Goal: Task Accomplishment & Management: Manage account settings

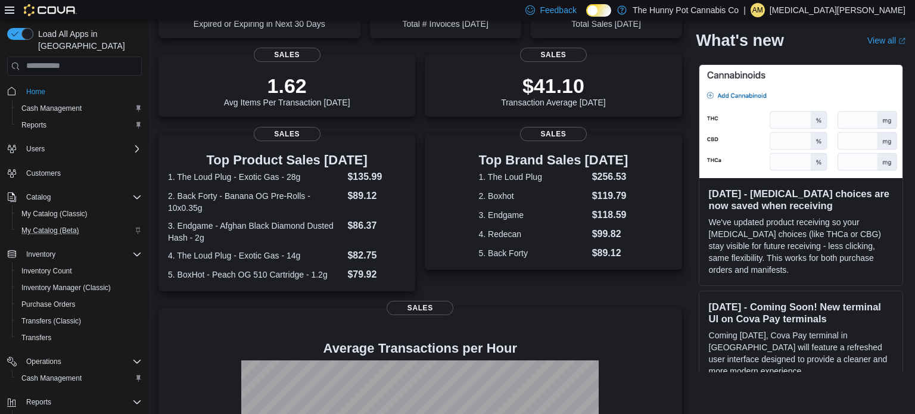
scroll to position [52, 0]
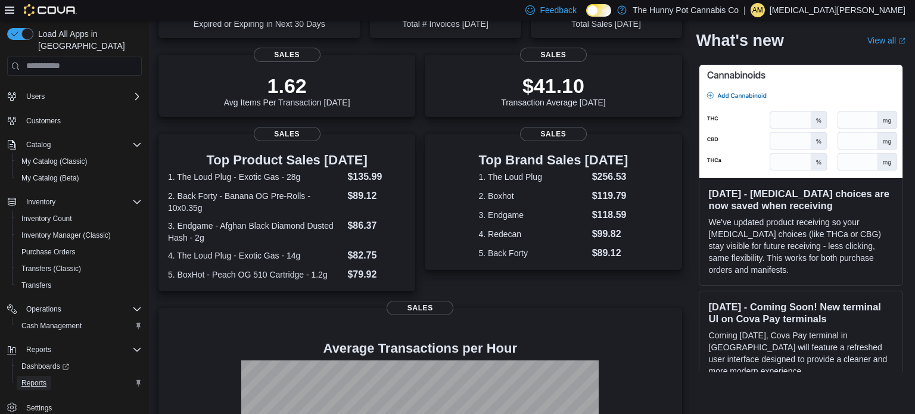
click at [39, 378] on span "Reports" at bounding box center [33, 383] width 25 height 10
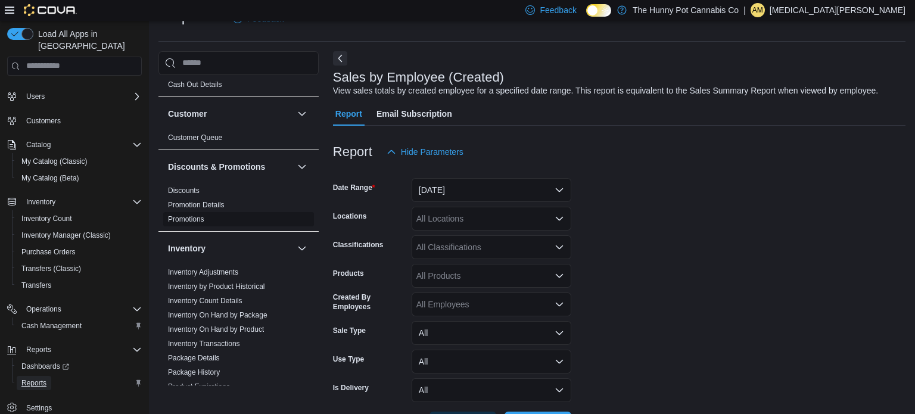
scroll to position [43, 0]
click at [467, 194] on button "[DATE]" at bounding box center [492, 190] width 160 height 24
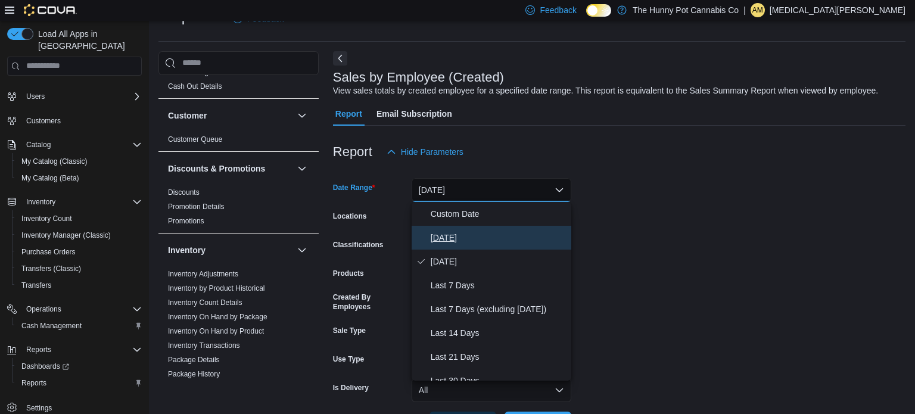
click at [446, 235] on span "[DATE]" at bounding box center [499, 238] width 136 height 14
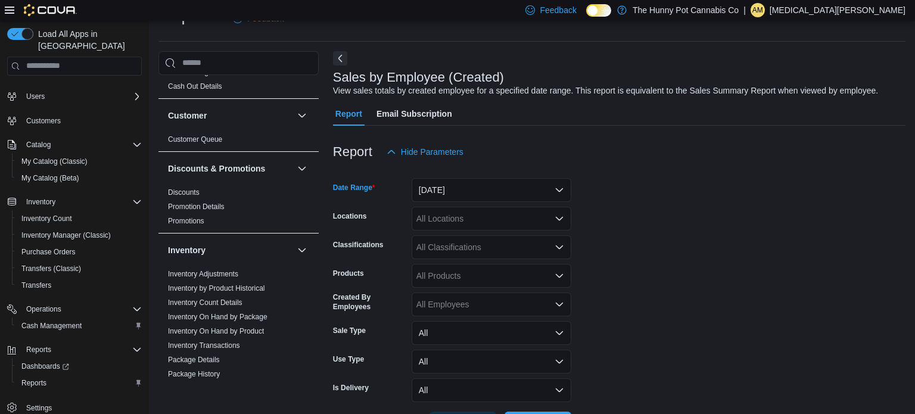
click at [453, 219] on div "All Locations" at bounding box center [492, 219] width 160 height 24
type input "***"
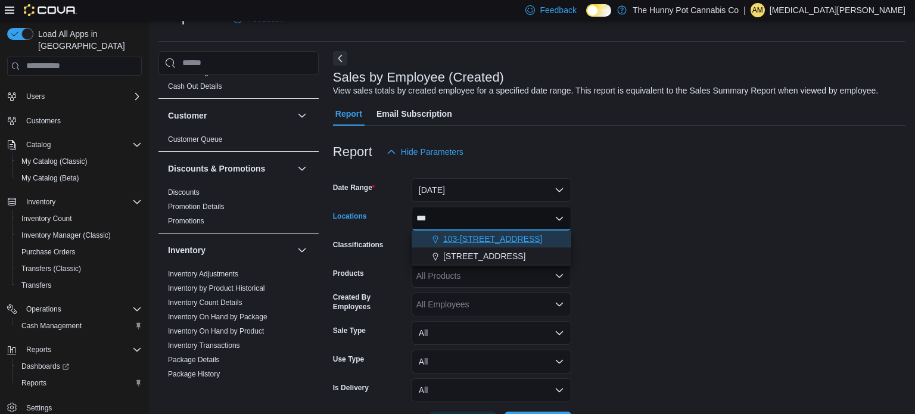
click at [473, 240] on span "103-[STREET_ADDRESS]" at bounding box center [492, 239] width 99 height 12
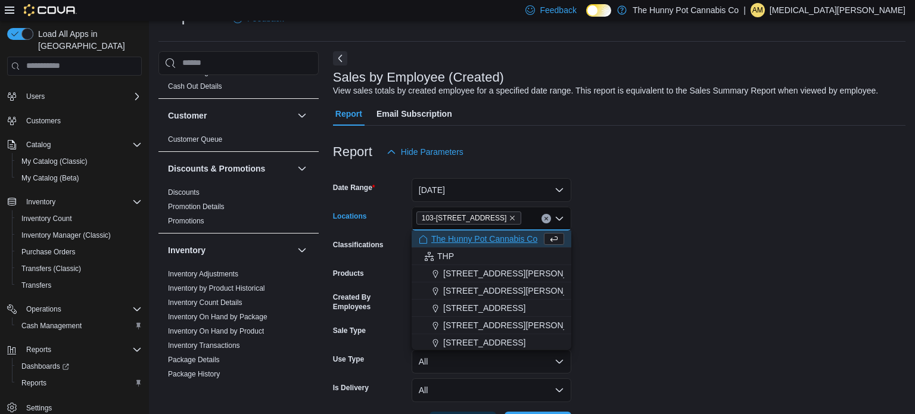
click at [676, 275] on form "Date Range Today Locations 103-1405 Ottawa St N. Combo box. Selected. 103-1405 …" at bounding box center [619, 300] width 573 height 272
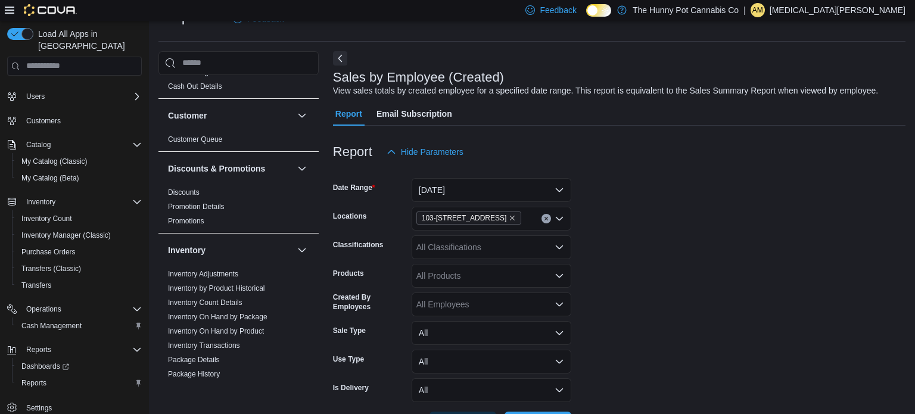
scroll to position [72, 0]
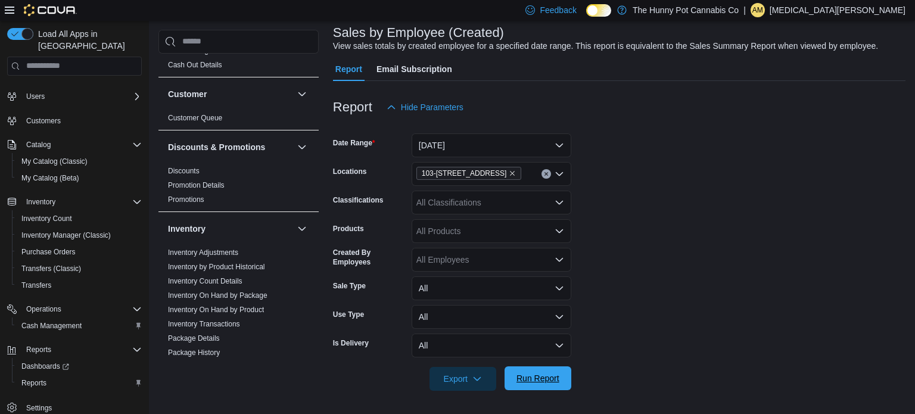
click at [511, 378] on button "Run Report" at bounding box center [538, 378] width 67 height 24
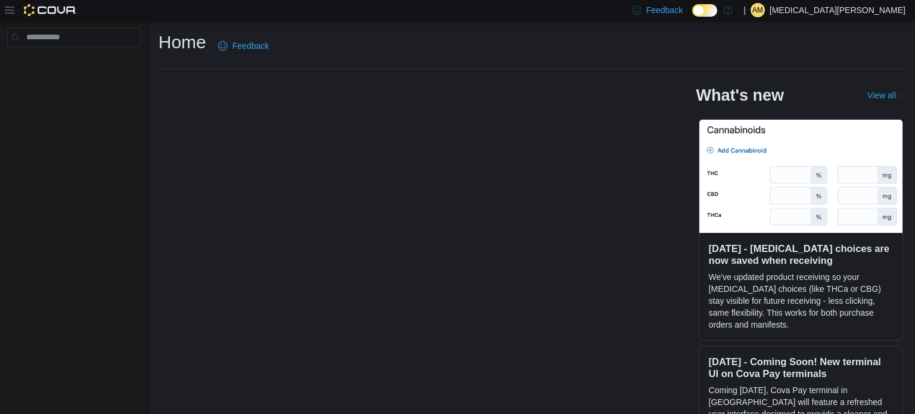
click at [884, 16] on p "[MEDICAL_DATA][PERSON_NAME]" at bounding box center [838, 10] width 136 height 14
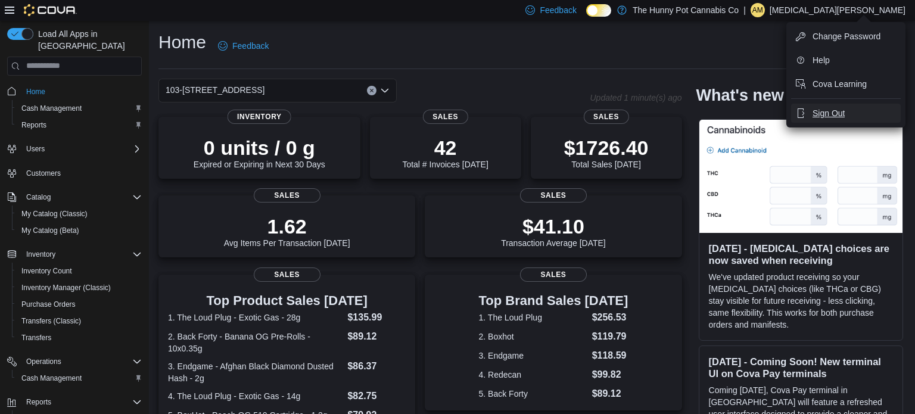
click at [836, 114] on span "Sign Out" at bounding box center [829, 113] width 32 height 12
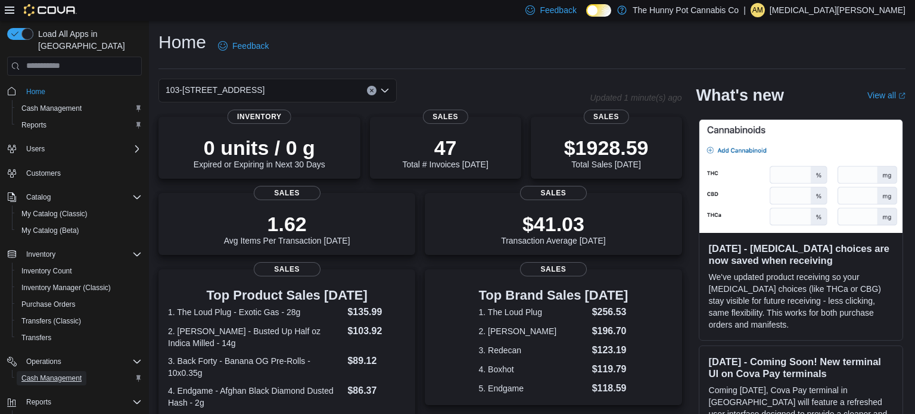
click at [31, 374] on span "Cash Management" at bounding box center [51, 379] width 60 height 10
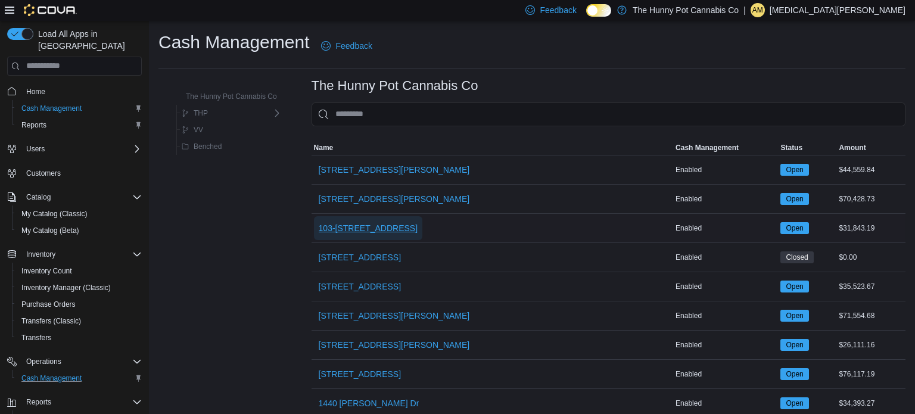
click at [366, 231] on span "103-[STREET_ADDRESS]" at bounding box center [368, 228] width 99 height 12
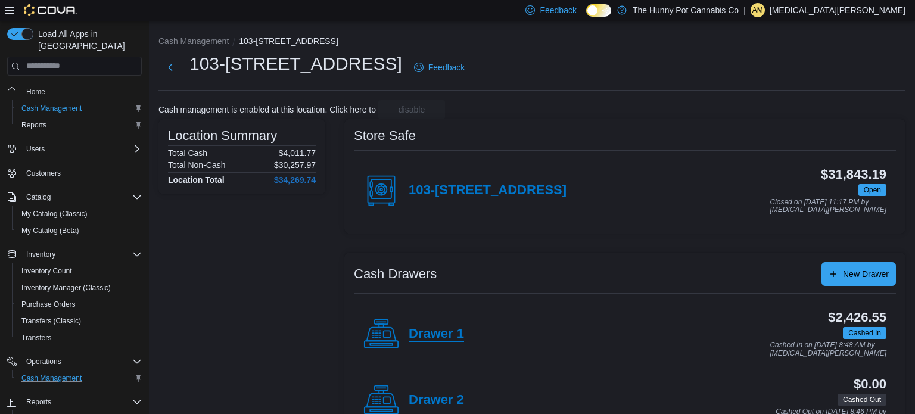
click at [439, 334] on h4 "Drawer 1" at bounding box center [436, 333] width 55 height 15
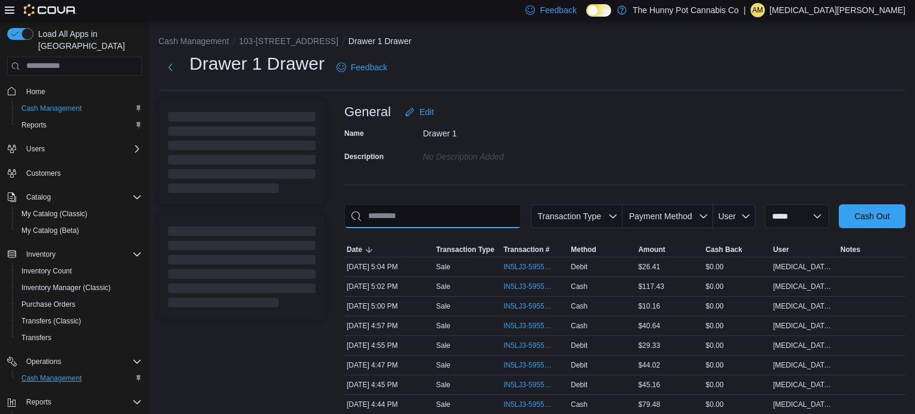
click at [421, 212] on input "This is a search bar. As you type, the results lower in the page will automatic…" at bounding box center [432, 216] width 177 height 24
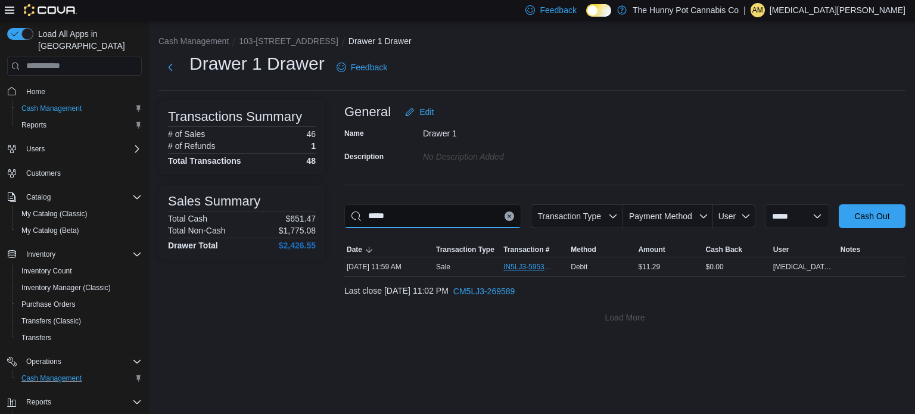
type input "*****"
click at [529, 266] on span "IN5LJ3-5953236" at bounding box center [528, 267] width 51 height 10
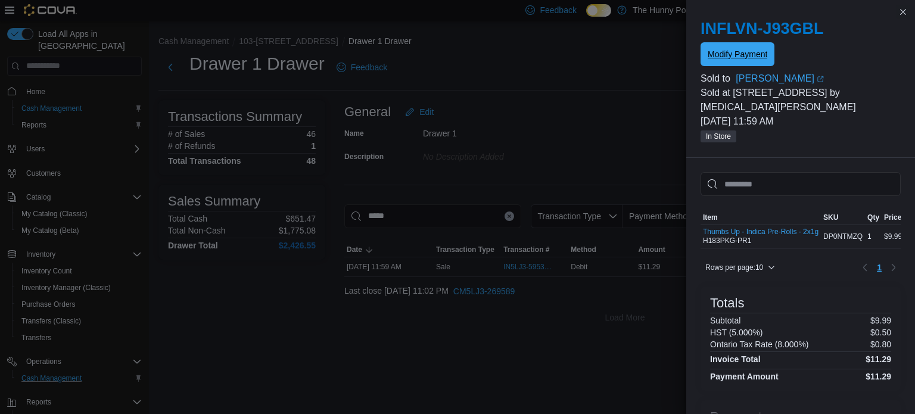
click at [752, 58] on span "Modify Payment" at bounding box center [738, 54] width 60 height 12
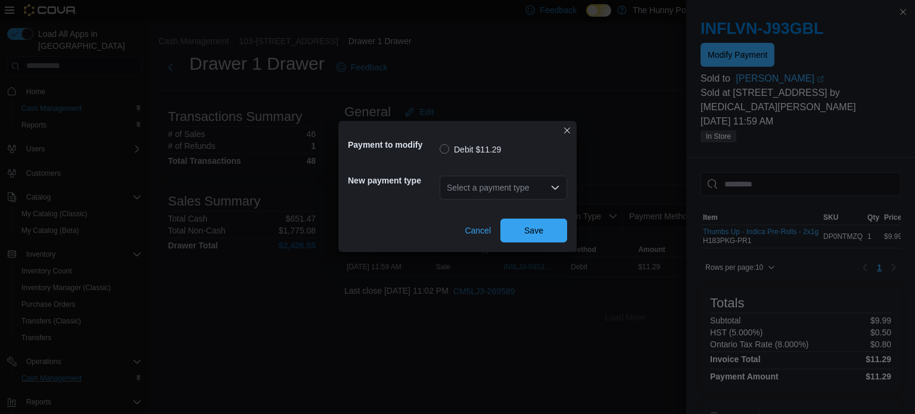
click at [530, 179] on div "Select a payment type" at bounding box center [503, 188] width 127 height 24
type input "******"
click at [478, 210] on span "Master Card" at bounding box center [510, 208] width 99 height 12
click at [533, 237] on span "Save" at bounding box center [534, 230] width 52 height 24
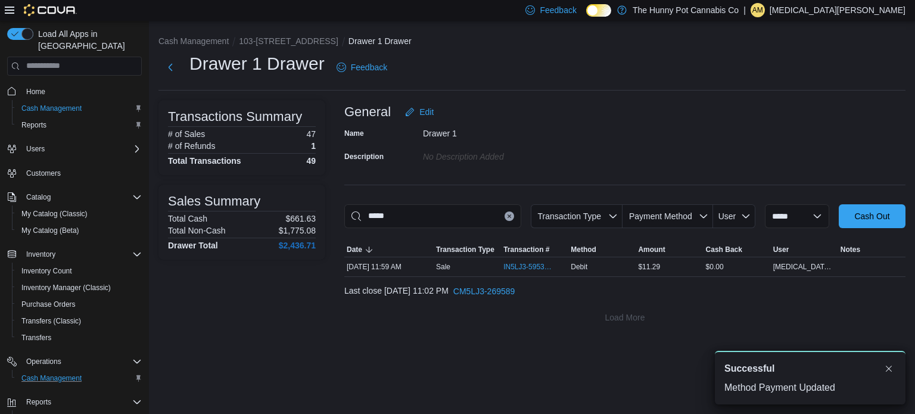
click at [507, 216] on icon "Clear input" at bounding box center [509, 216] width 5 height 5
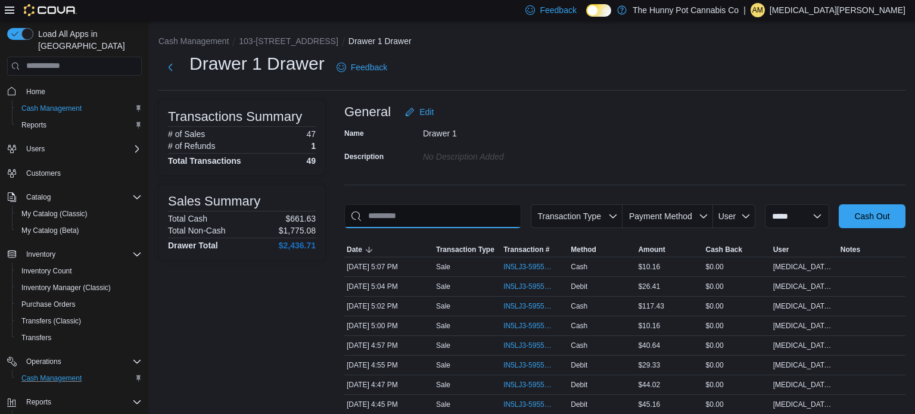
click at [462, 217] on input "This is a search bar. As you type, the results lower in the page will automatic…" at bounding box center [432, 216] width 177 height 24
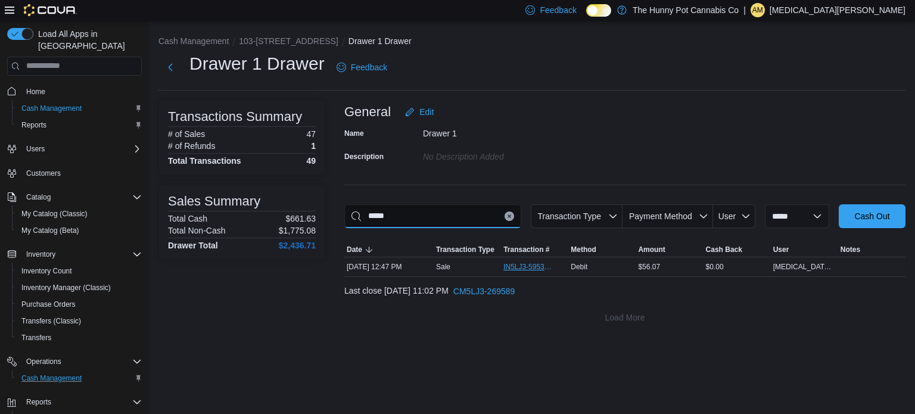
type input "*****"
click at [530, 268] on span "IN5LJ3-5953576" at bounding box center [528, 267] width 51 height 10
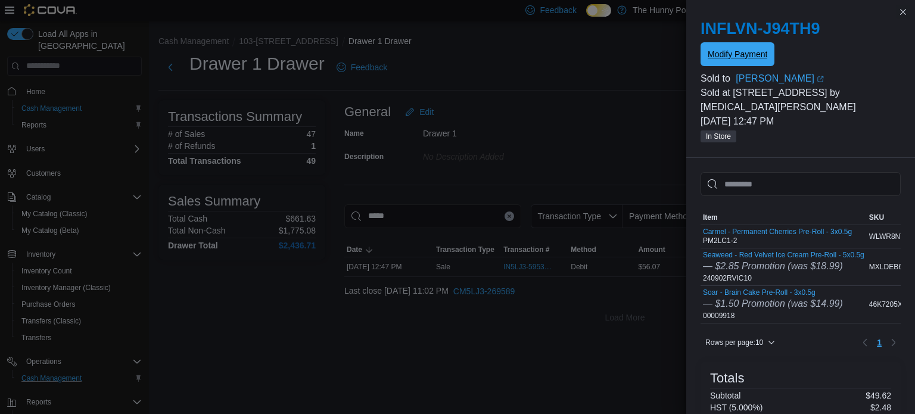
click at [761, 59] on span "Modify Payment" at bounding box center [738, 54] width 60 height 12
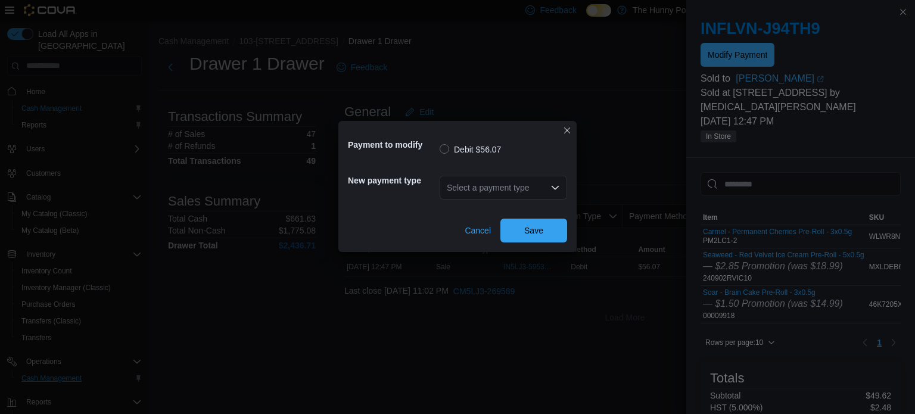
click at [548, 178] on div "Select a payment type" at bounding box center [503, 188] width 127 height 24
type input "****"
click at [468, 210] on span "Visa" at bounding box center [510, 208] width 99 height 12
click at [509, 226] on span "Save" at bounding box center [534, 230] width 52 height 24
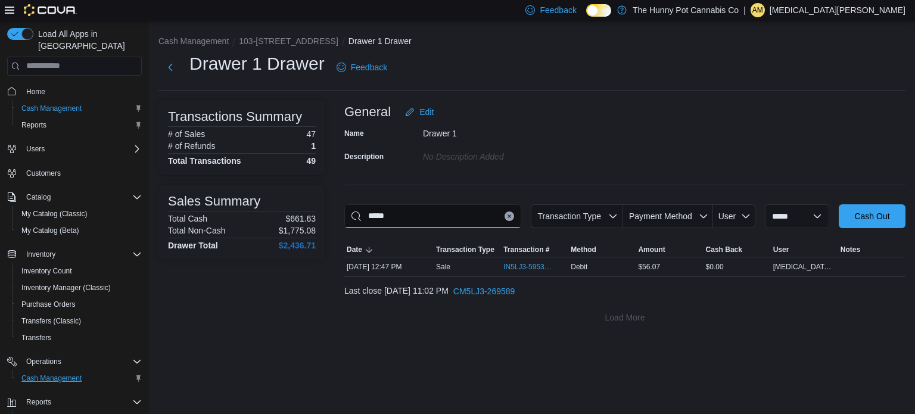
click at [486, 219] on input "*****" at bounding box center [432, 216] width 177 height 24
type input "*****"
click at [524, 266] on span "IN5LJ3-5955044" at bounding box center [528, 267] width 51 height 10
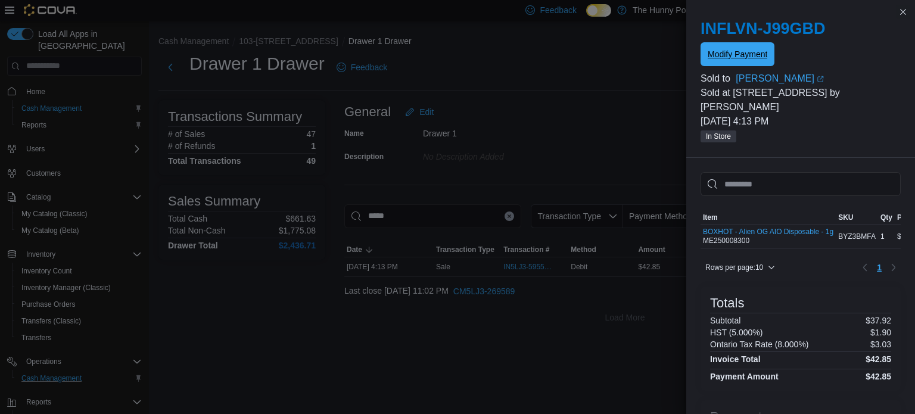
click at [744, 62] on span "Modify Payment" at bounding box center [738, 54] width 60 height 24
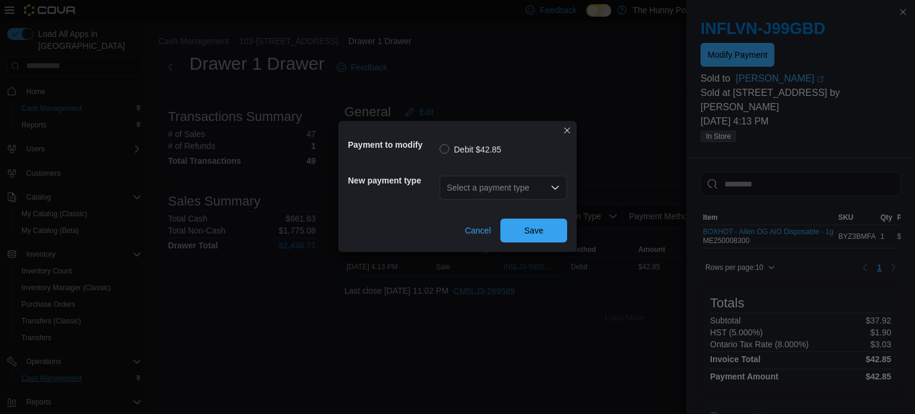
click at [486, 193] on div "Select a payment type" at bounding box center [503, 188] width 127 height 24
type input "****"
click at [490, 213] on span "Visa" at bounding box center [510, 208] width 99 height 12
click at [528, 228] on span "Save" at bounding box center [533, 230] width 19 height 12
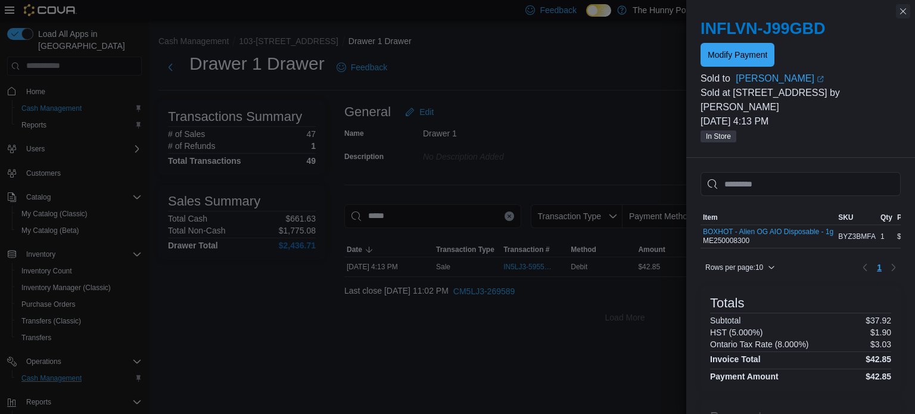
click at [907, 18] on div "INFLVN-J99GBD Modify Payment Sold to Alister Stewart (opens in a new tab or win…" at bounding box center [800, 81] width 229 height 153
click at [901, 11] on button "Close this dialog" at bounding box center [903, 11] width 14 height 14
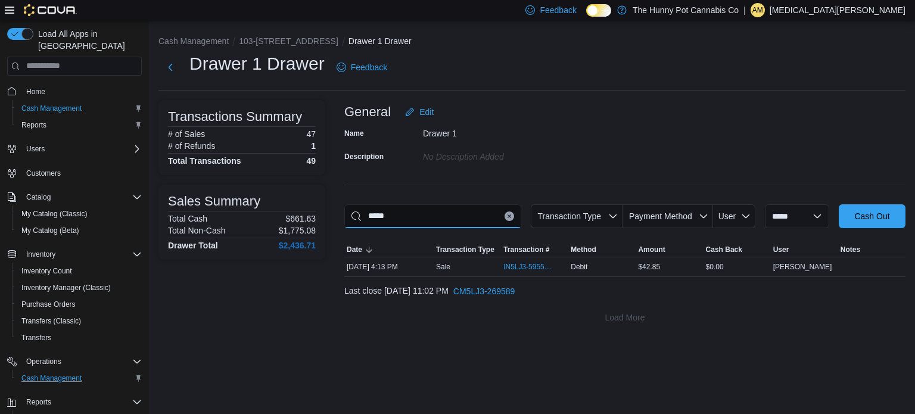
click at [411, 219] on input "*****" at bounding box center [432, 216] width 177 height 24
type input "*****"
click at [538, 266] on span "IN5LJ3-5955321" at bounding box center [528, 267] width 51 height 10
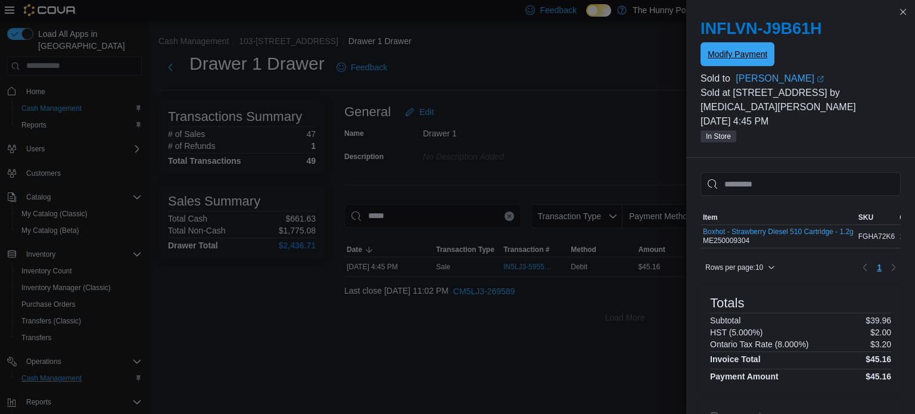
click at [744, 55] on span "Modify Payment" at bounding box center [738, 54] width 60 height 12
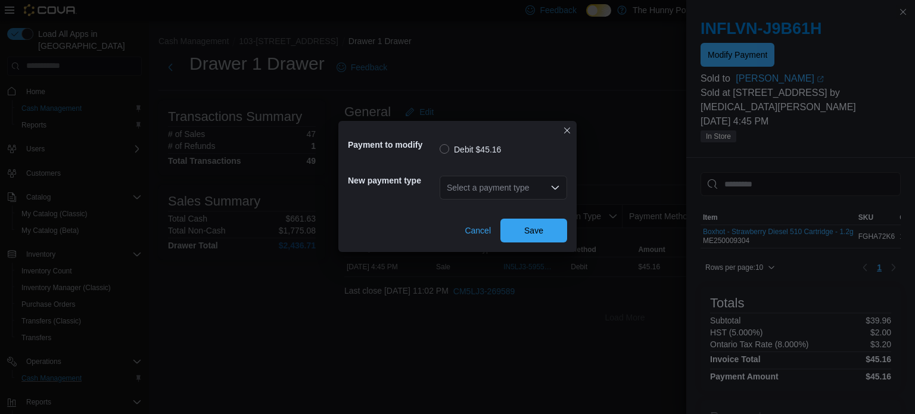
click at [461, 187] on div "Select a payment type" at bounding box center [503, 188] width 127 height 24
type input "****"
click at [472, 207] on span "Visa" at bounding box center [510, 208] width 99 height 12
click at [527, 232] on span "Save" at bounding box center [533, 230] width 19 height 12
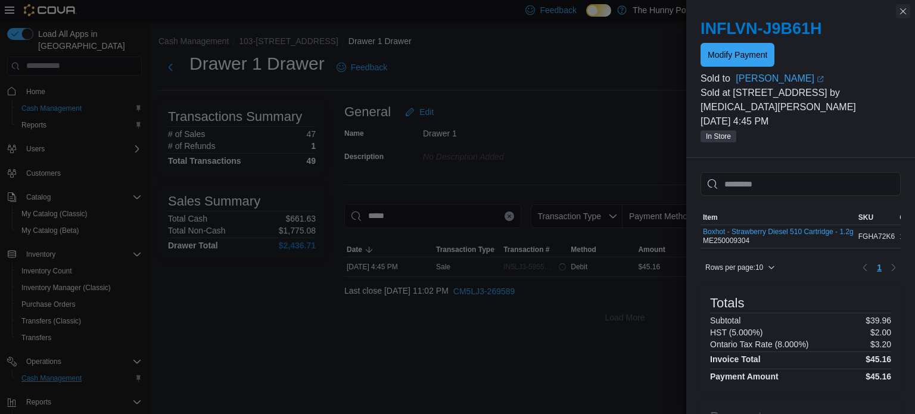
click at [907, 15] on button "Close this dialog" at bounding box center [903, 11] width 14 height 14
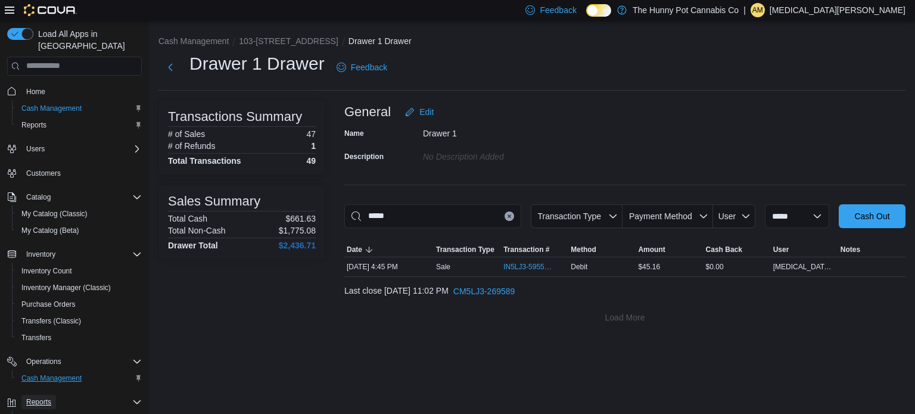
click at [54, 395] on button "Reports" at bounding box center [38, 402] width 35 height 14
click at [58, 395] on div "Reports" at bounding box center [81, 402] width 120 height 14
click at [358, 368] on div "**********" at bounding box center [532, 217] width 766 height 393
click at [306, 334] on div "**********" at bounding box center [532, 180] width 766 height 318
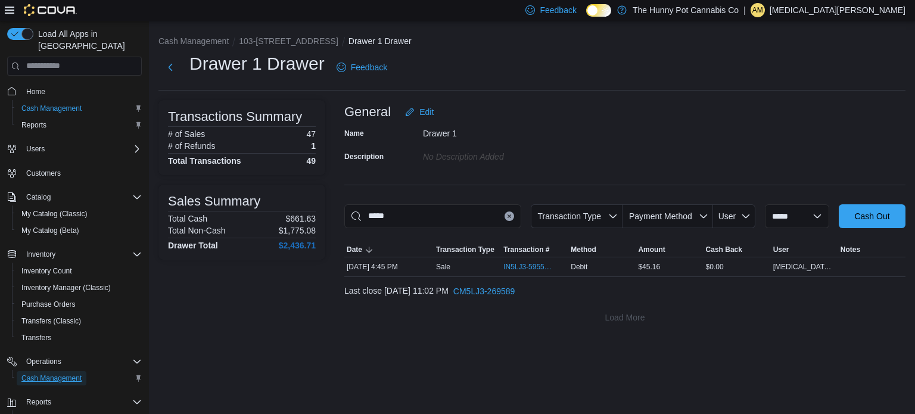
click at [42, 374] on span "Cash Management" at bounding box center [51, 379] width 60 height 10
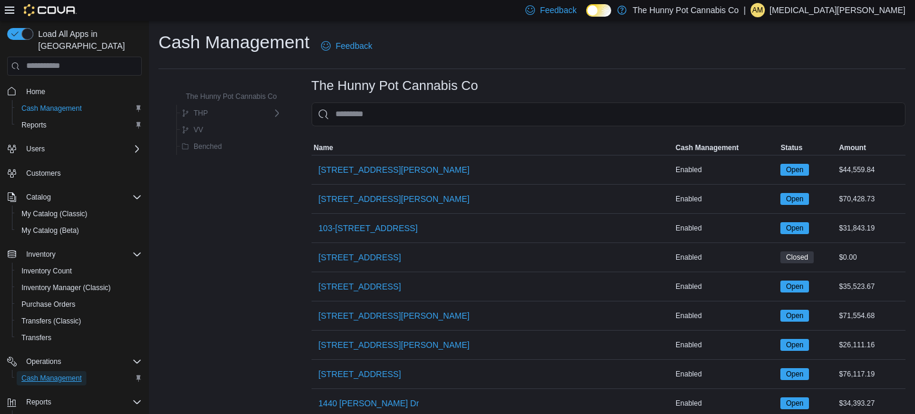
click at [55, 374] on span "Cash Management" at bounding box center [51, 379] width 60 height 10
click at [374, 236] on span "103-1405 Ottawa St N." at bounding box center [368, 228] width 99 height 24
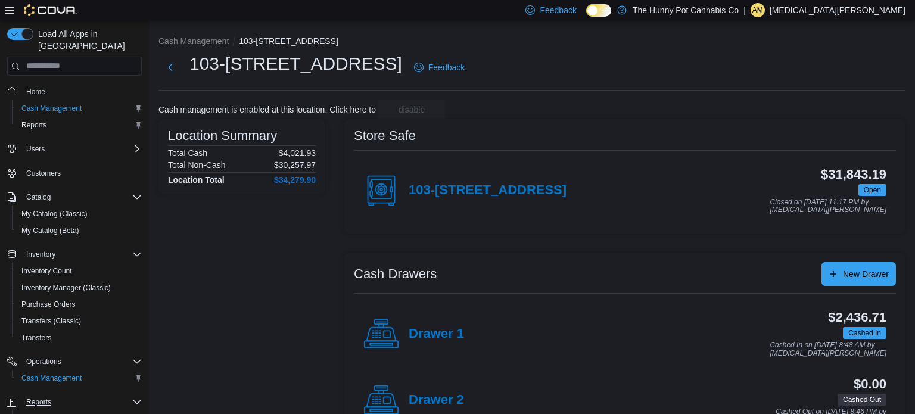
scroll to position [52, 0]
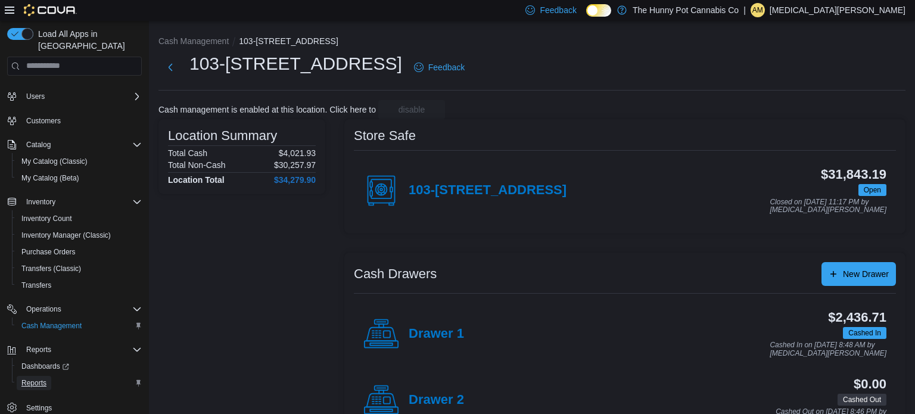
click at [32, 378] on span "Reports" at bounding box center [33, 383] width 25 height 10
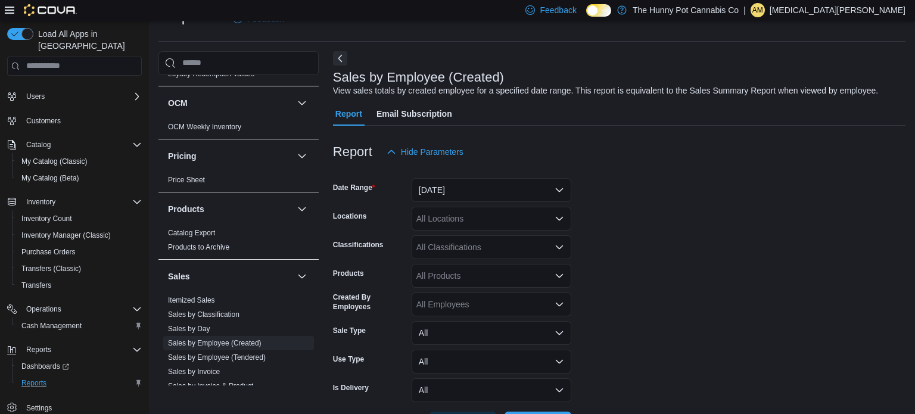
scroll to position [645, 0]
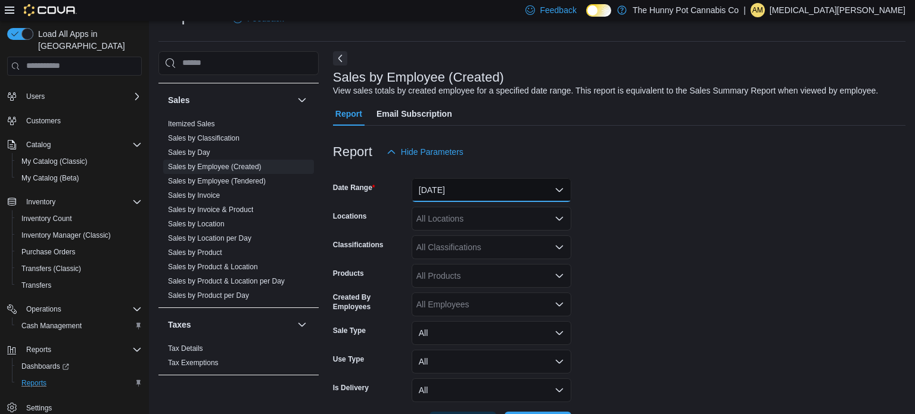
click at [452, 198] on button "Yesterday" at bounding box center [492, 190] width 160 height 24
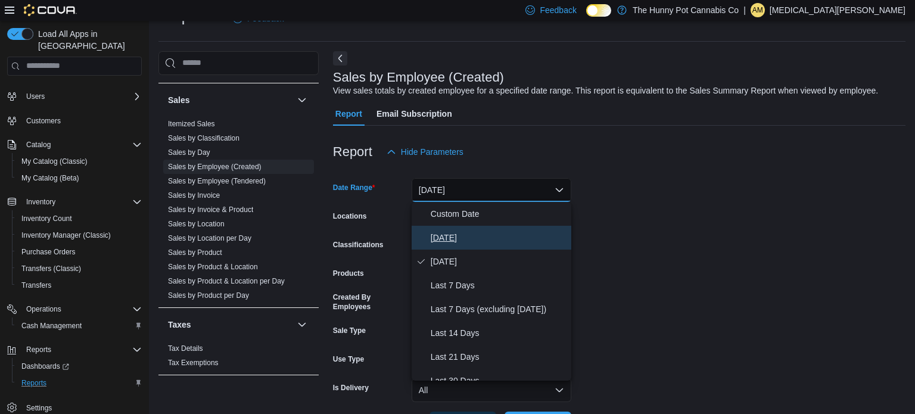
click at [446, 229] on button "Today" at bounding box center [492, 238] width 160 height 24
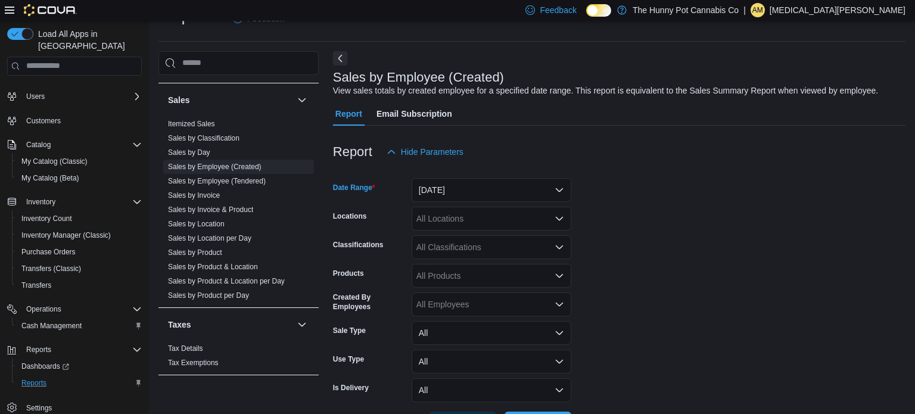
click at [458, 221] on div "All Locations" at bounding box center [492, 219] width 160 height 24
type input "***"
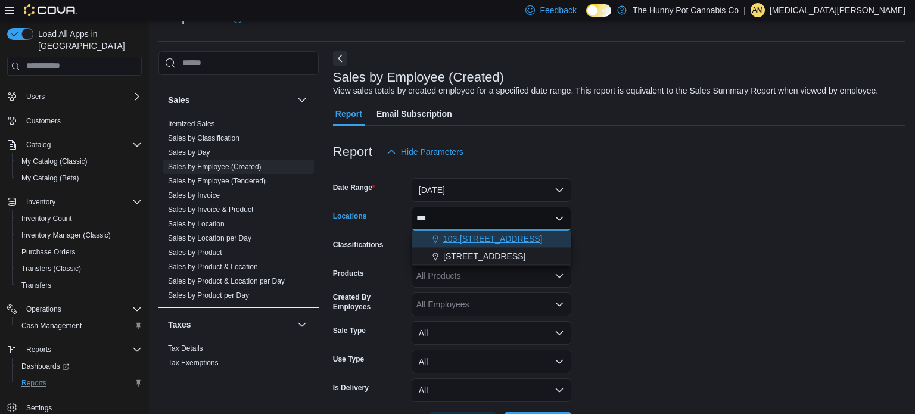
click at [483, 237] on span "103-1405 Ottawa St N." at bounding box center [492, 239] width 99 height 12
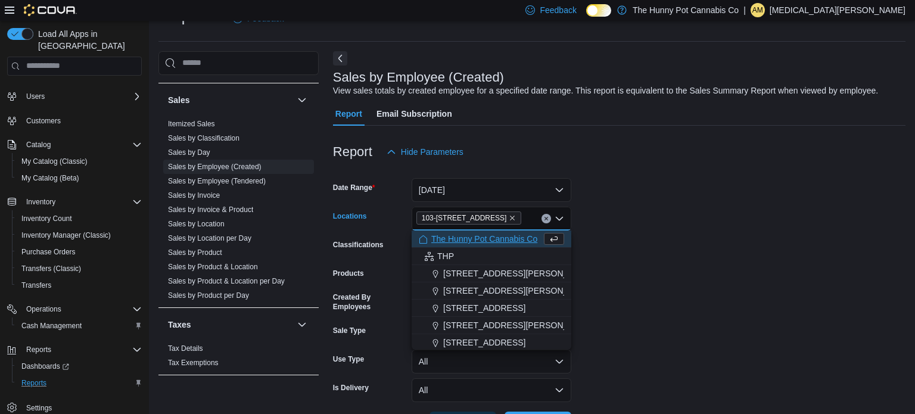
click at [683, 253] on form "Date Range Today Locations 103-1405 Ottawa St N. Combo box. Selected. 103-1405 …" at bounding box center [619, 300] width 573 height 272
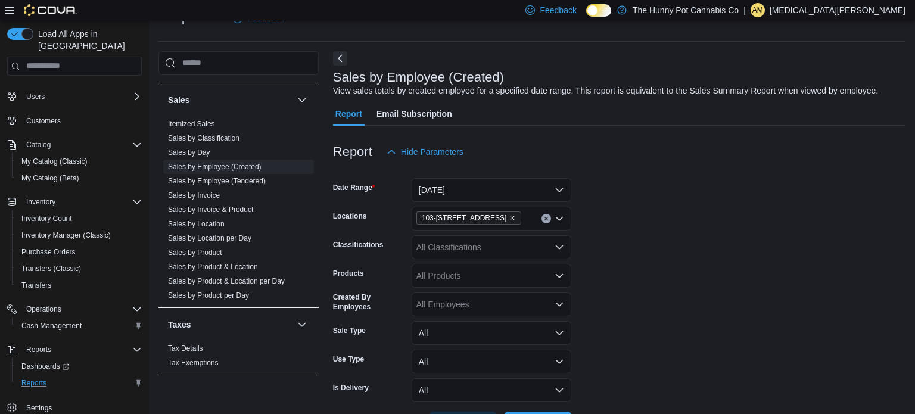
scroll to position [72, 0]
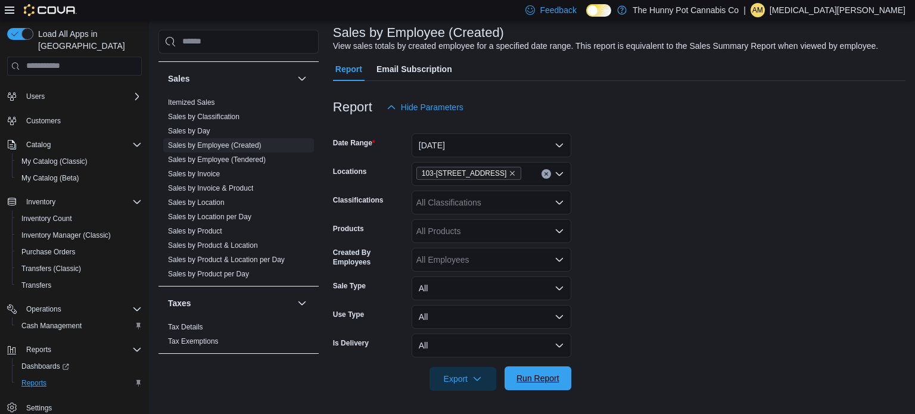
click at [558, 382] on span "Run Report" at bounding box center [538, 378] width 43 height 12
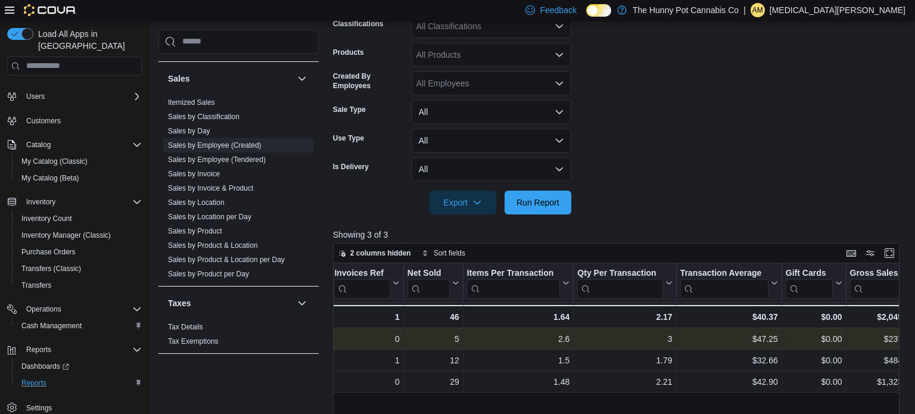
scroll to position [0, 176]
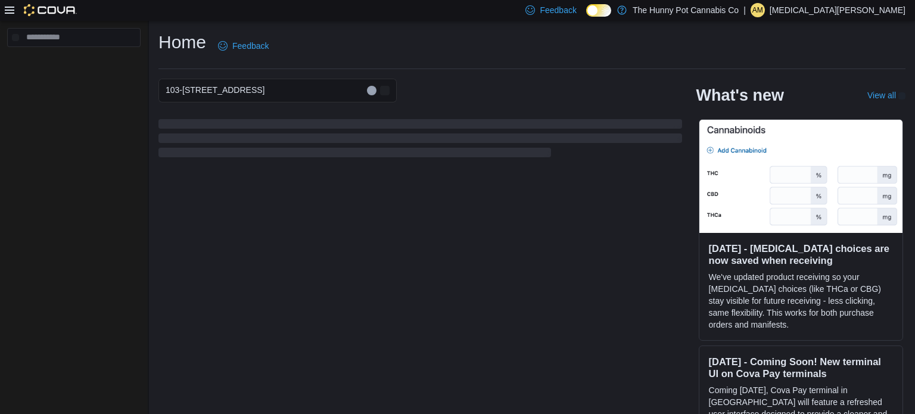
click at [894, 11] on p "Alexia Mainiero" at bounding box center [838, 10] width 136 height 14
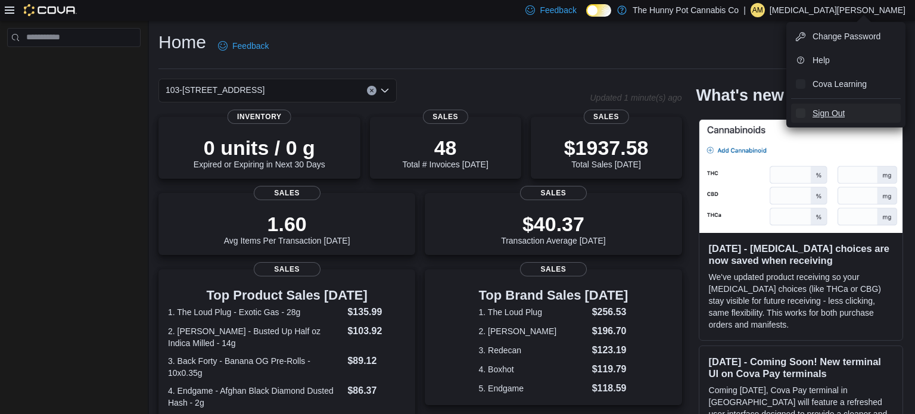
click at [832, 116] on span "Sign Out" at bounding box center [829, 113] width 32 height 12
